Goal: Transaction & Acquisition: Subscribe to service/newsletter

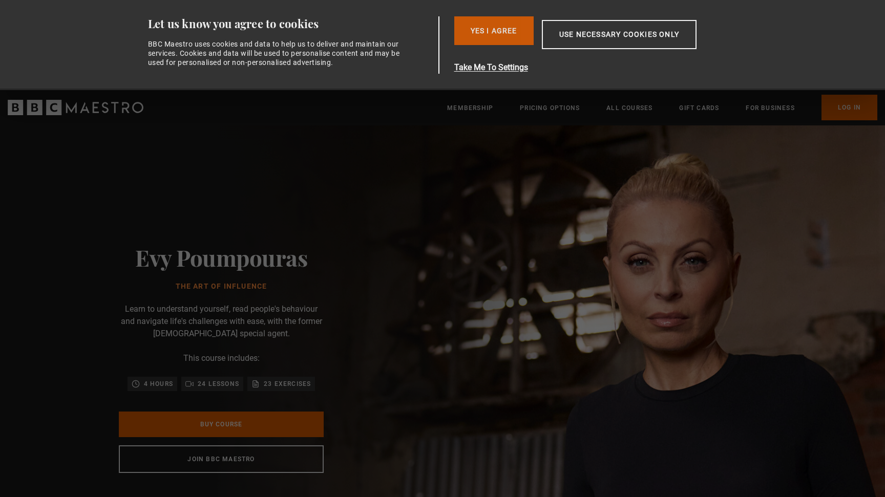
click at [500, 38] on button "Yes I Agree" at bounding box center [493, 30] width 79 height 29
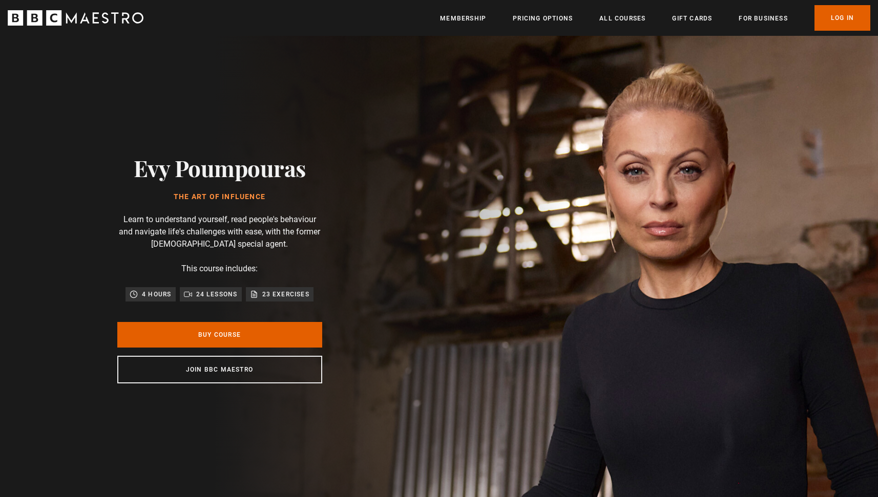
scroll to position [0, 134]
click at [538, 17] on link "Pricing Options" at bounding box center [543, 18] width 60 height 10
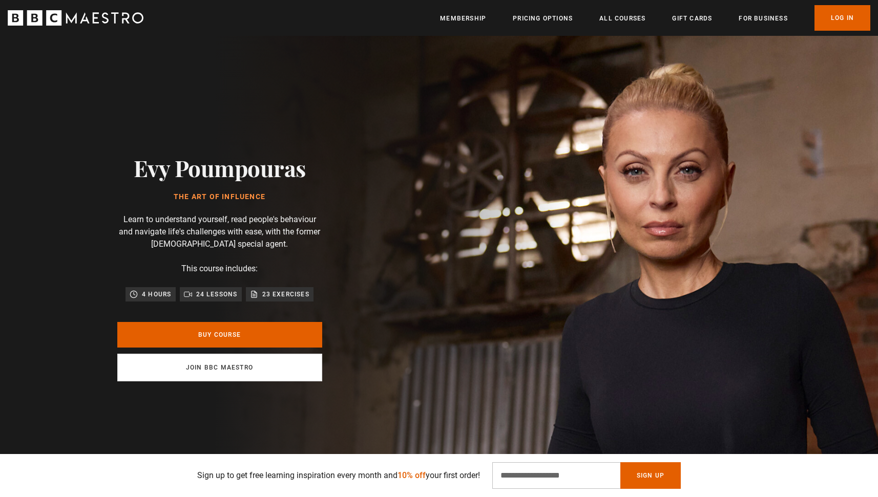
scroll to position [2, 0]
